Goal: Information Seeking & Learning: Check status

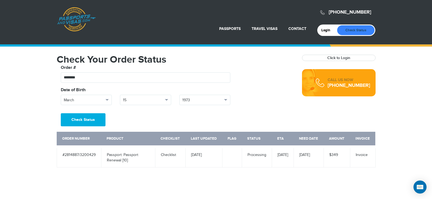
click at [357, 32] on link "Check Status" at bounding box center [355, 30] width 37 height 10
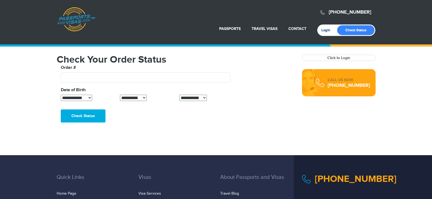
click at [324, 29] on link "Login" at bounding box center [327, 30] width 13 height 4
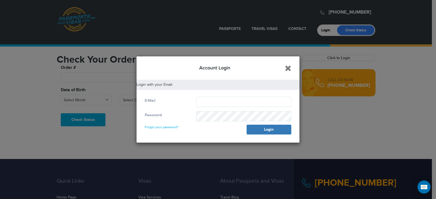
click at [288, 69] on icon "Close" at bounding box center [288, 68] width 7 height 8
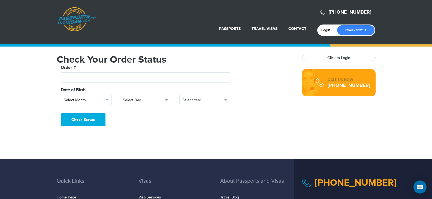
click at [105, 100] on span "button" at bounding box center [106, 100] width 3 height 2
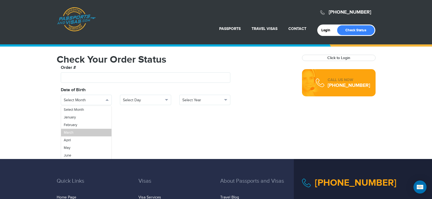
click at [87, 131] on link "March" at bounding box center [86, 133] width 51 height 8
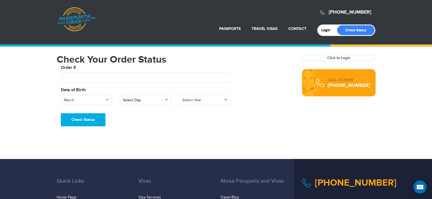
click at [143, 99] on span "Select Day" at bounding box center [143, 100] width 40 height 5
